Goal: Task Accomplishment & Management: Manage account settings

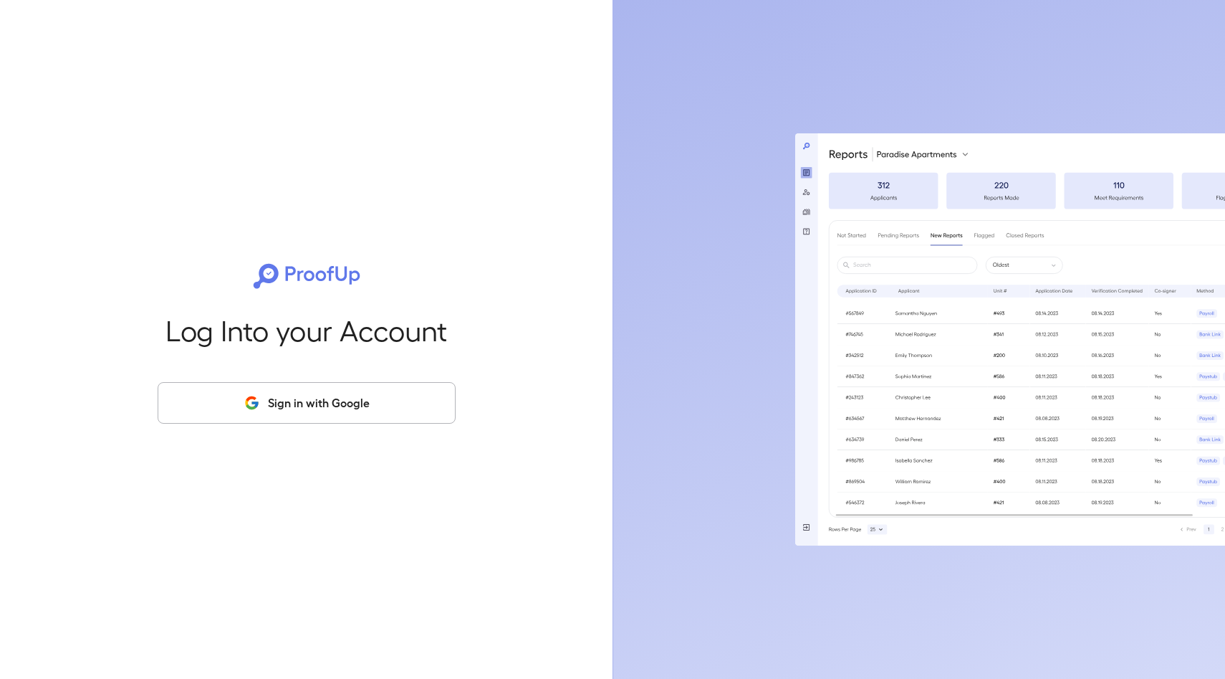
click at [292, 392] on button "Sign in with Google" at bounding box center [307, 403] width 298 height 42
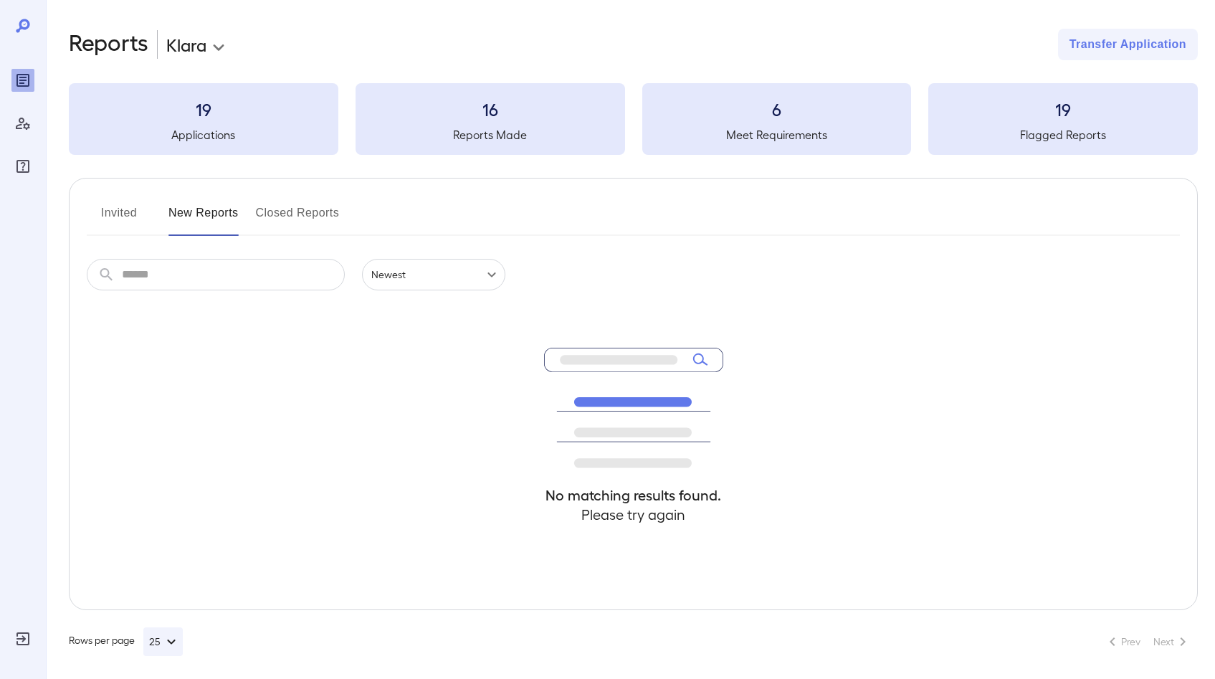
click at [118, 201] on button "Invited" at bounding box center [119, 218] width 64 height 34
